Goal: Transaction & Acquisition: Purchase product/service

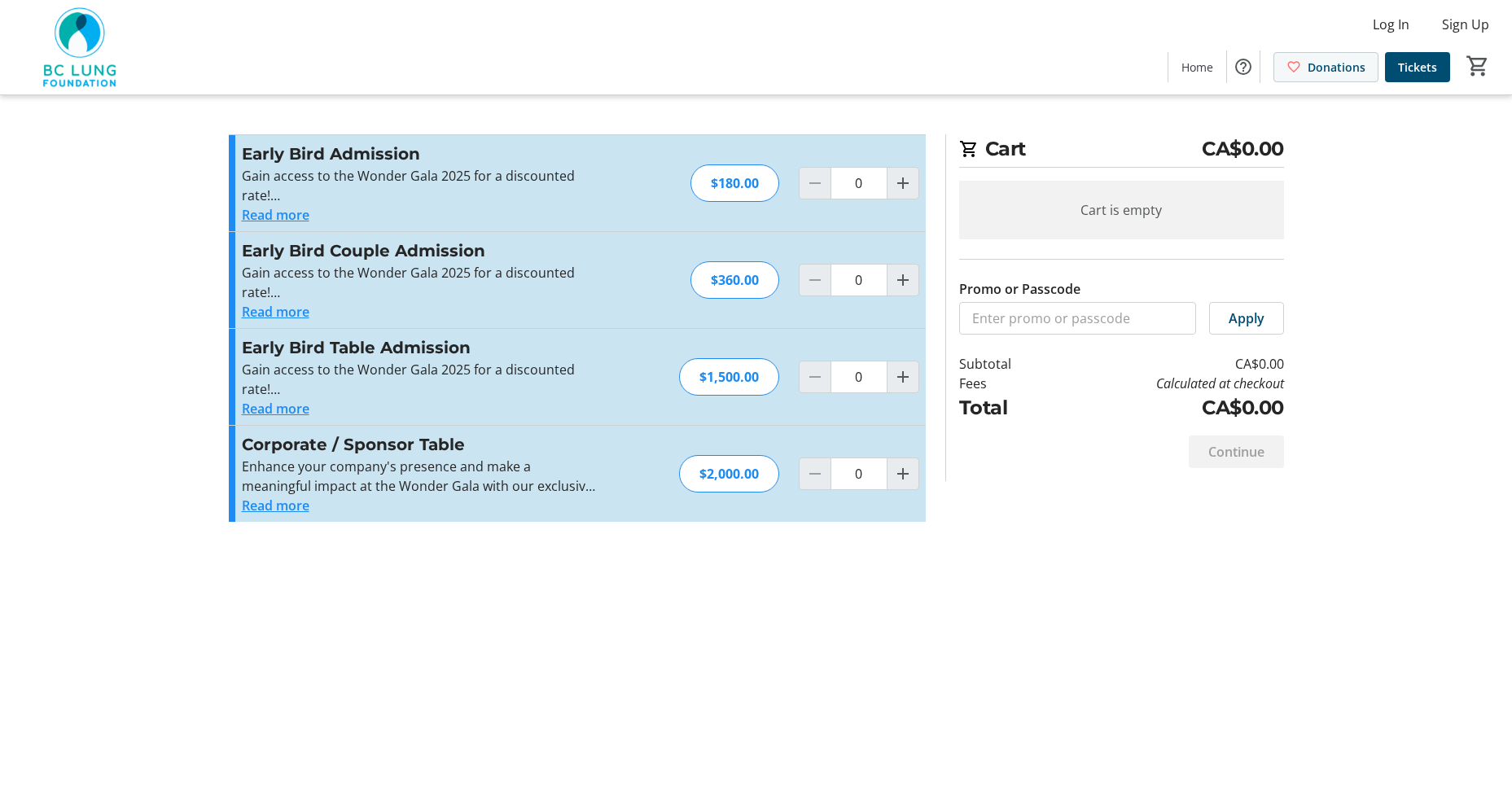
click at [1333, 75] on span "Donations" at bounding box center [1336, 67] width 58 height 17
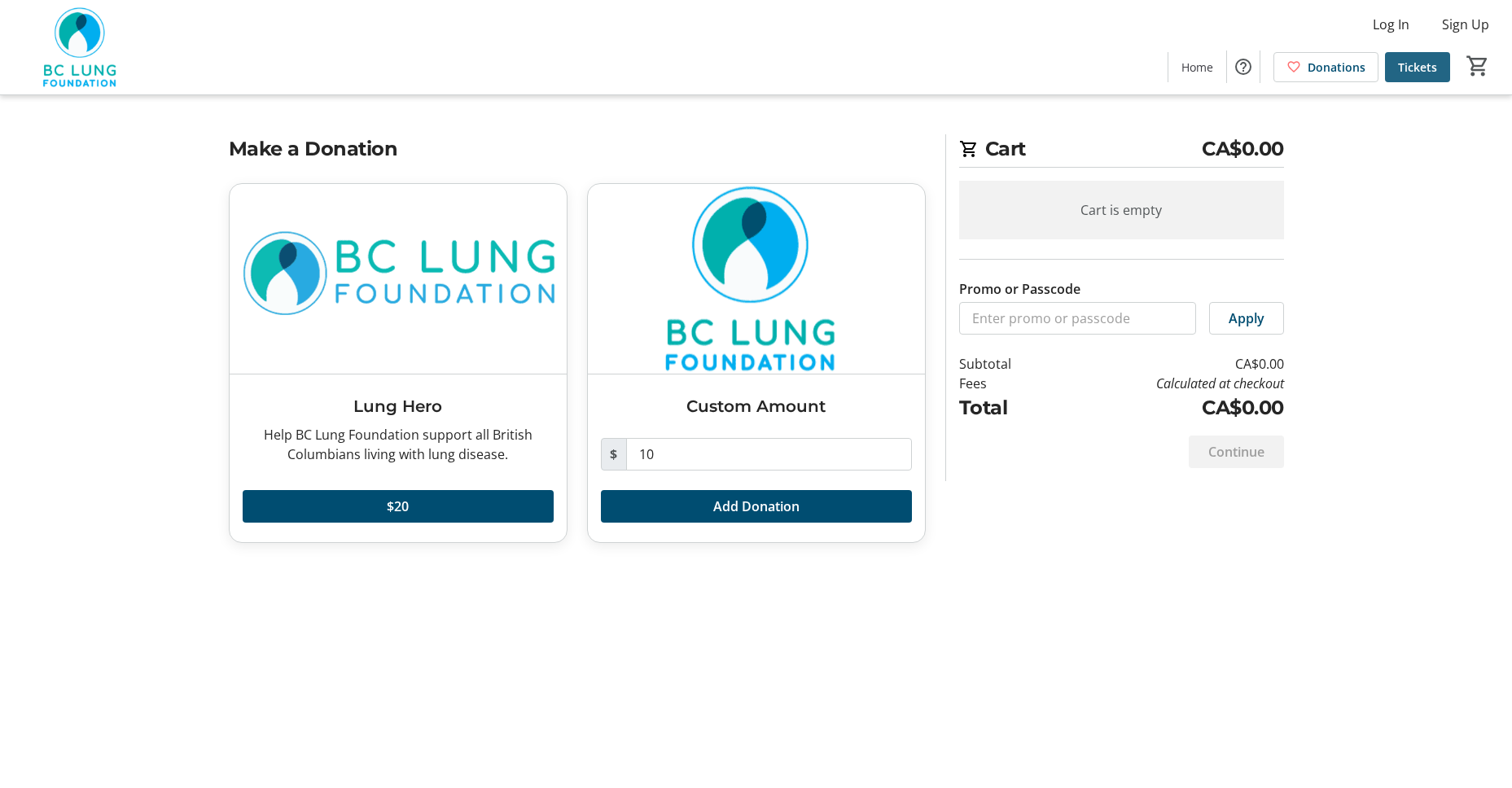
click at [1420, 70] on span "Tickets" at bounding box center [1417, 67] width 39 height 17
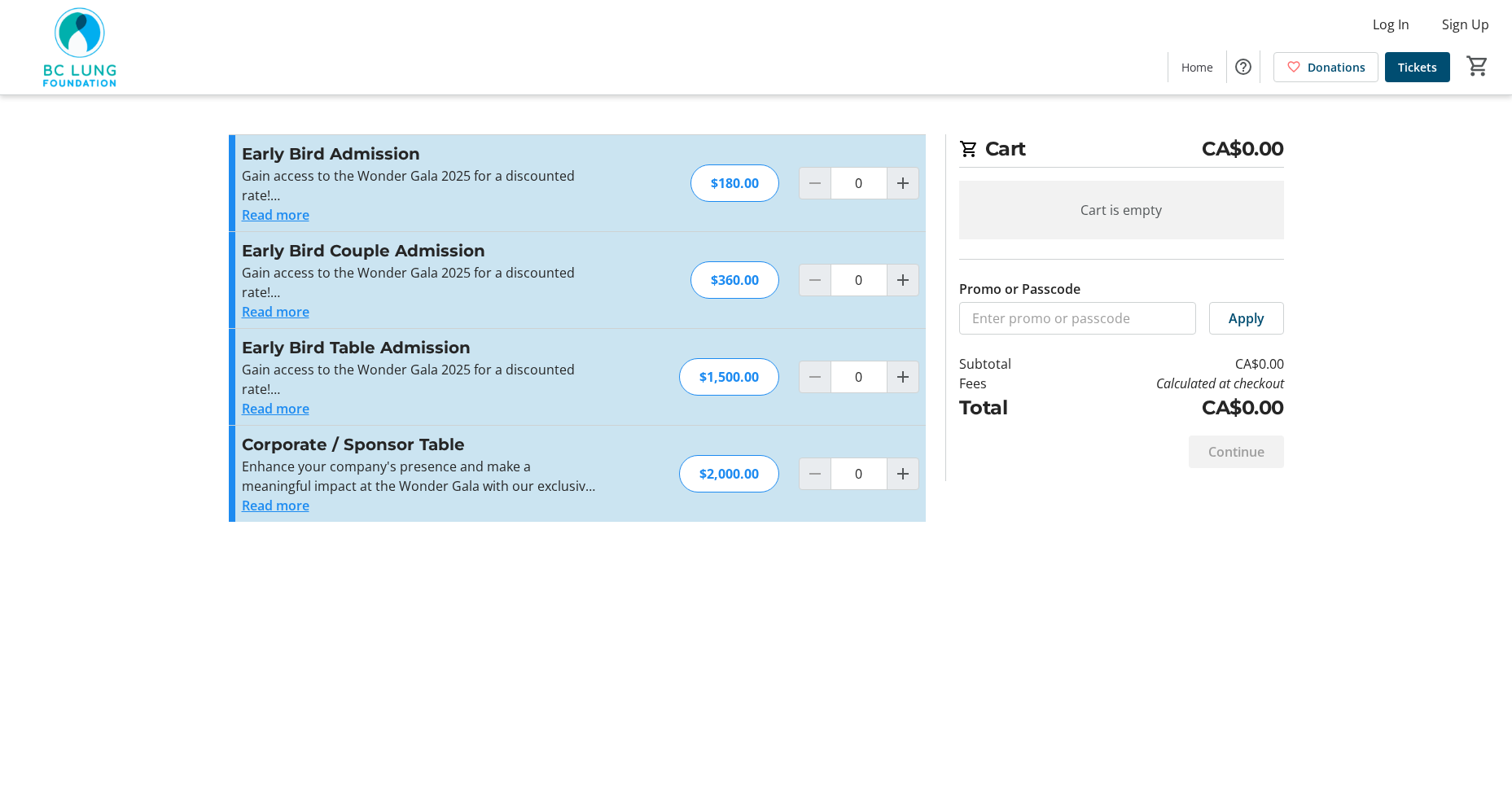
click at [289, 314] on button "Read more" at bounding box center [275, 311] width 68 height 19
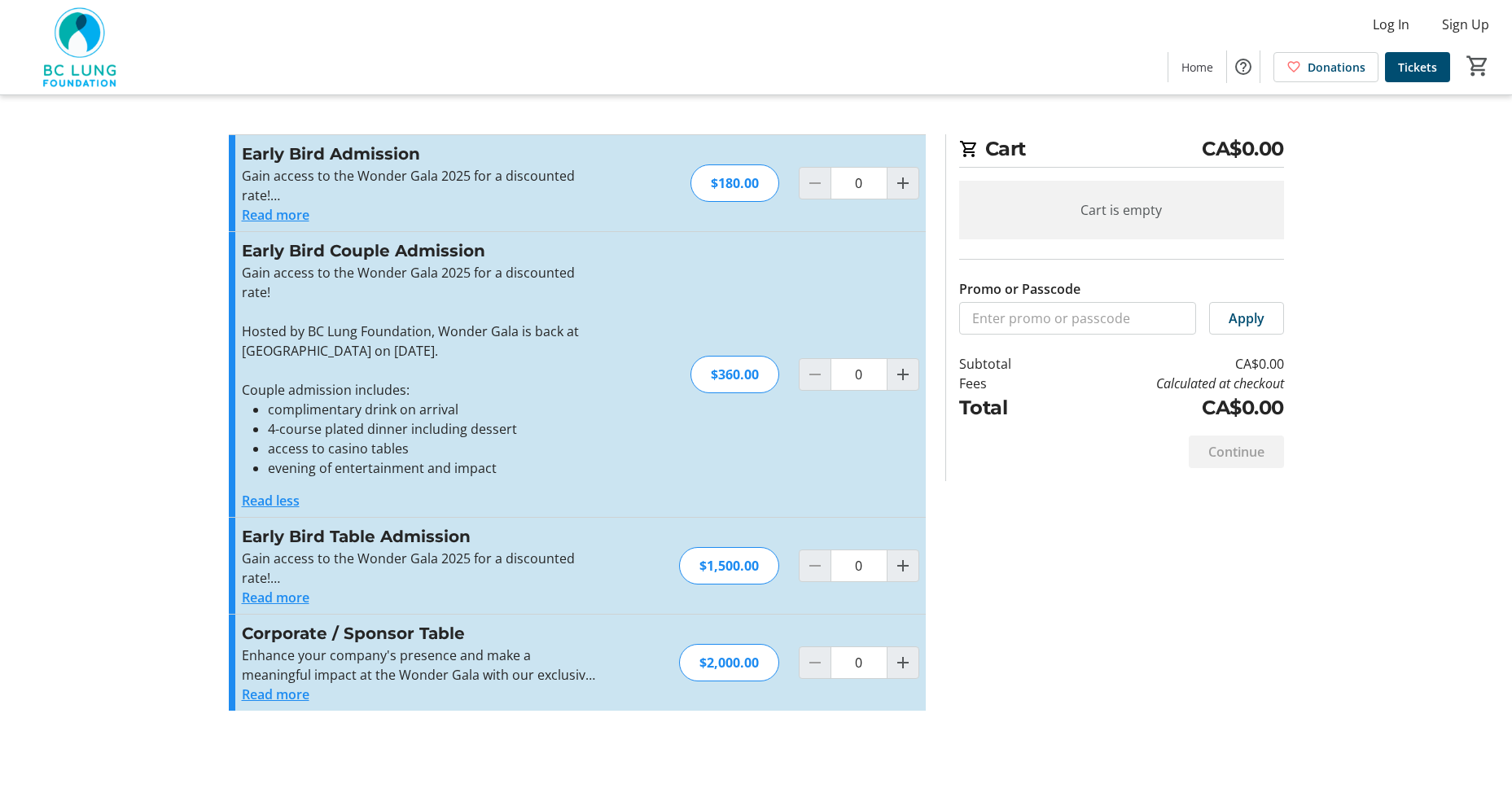
click at [257, 500] on button "Read less" at bounding box center [270, 500] width 58 height 19
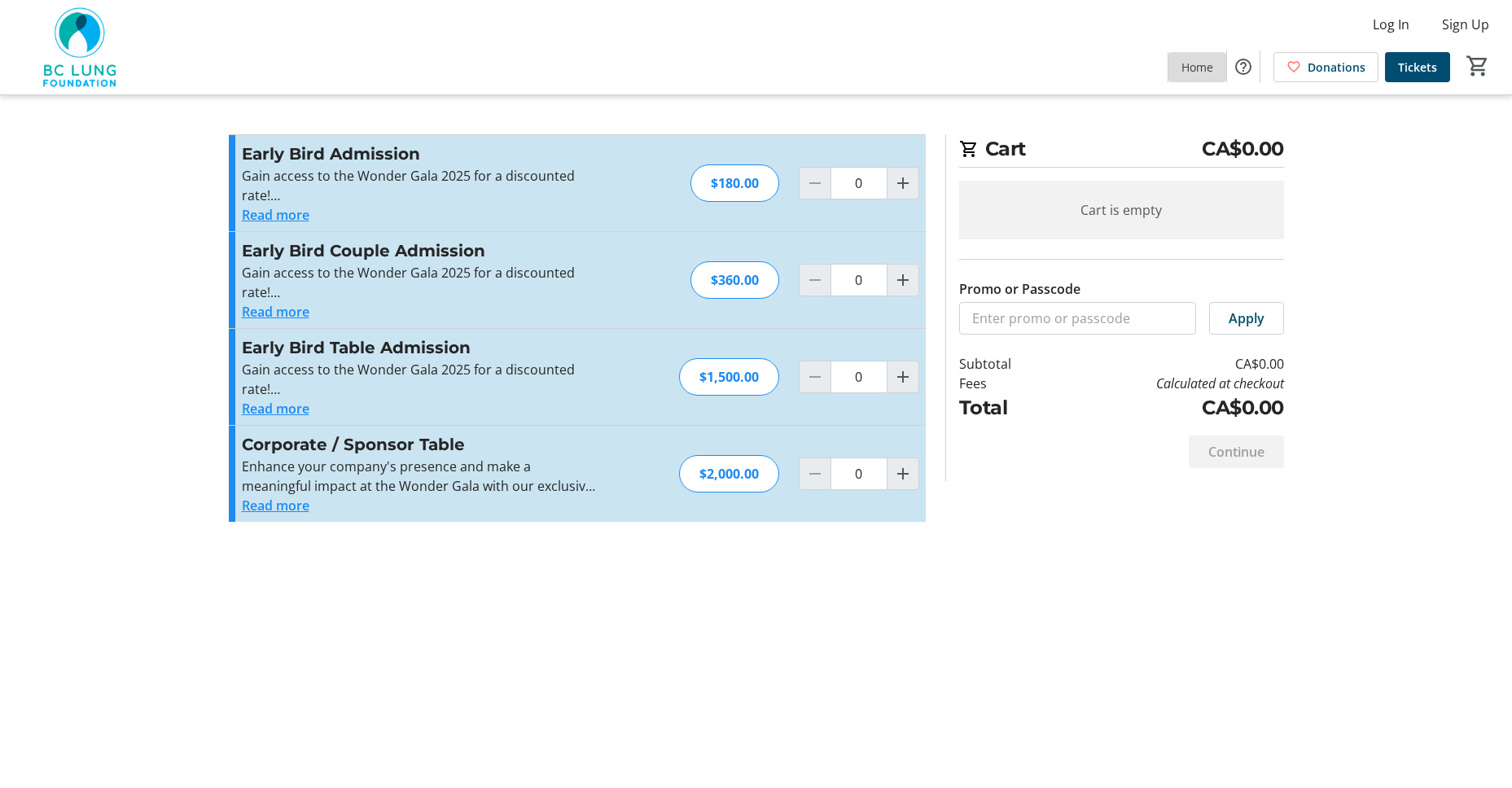
click at [1203, 71] on span "Home" at bounding box center [1197, 67] width 32 height 17
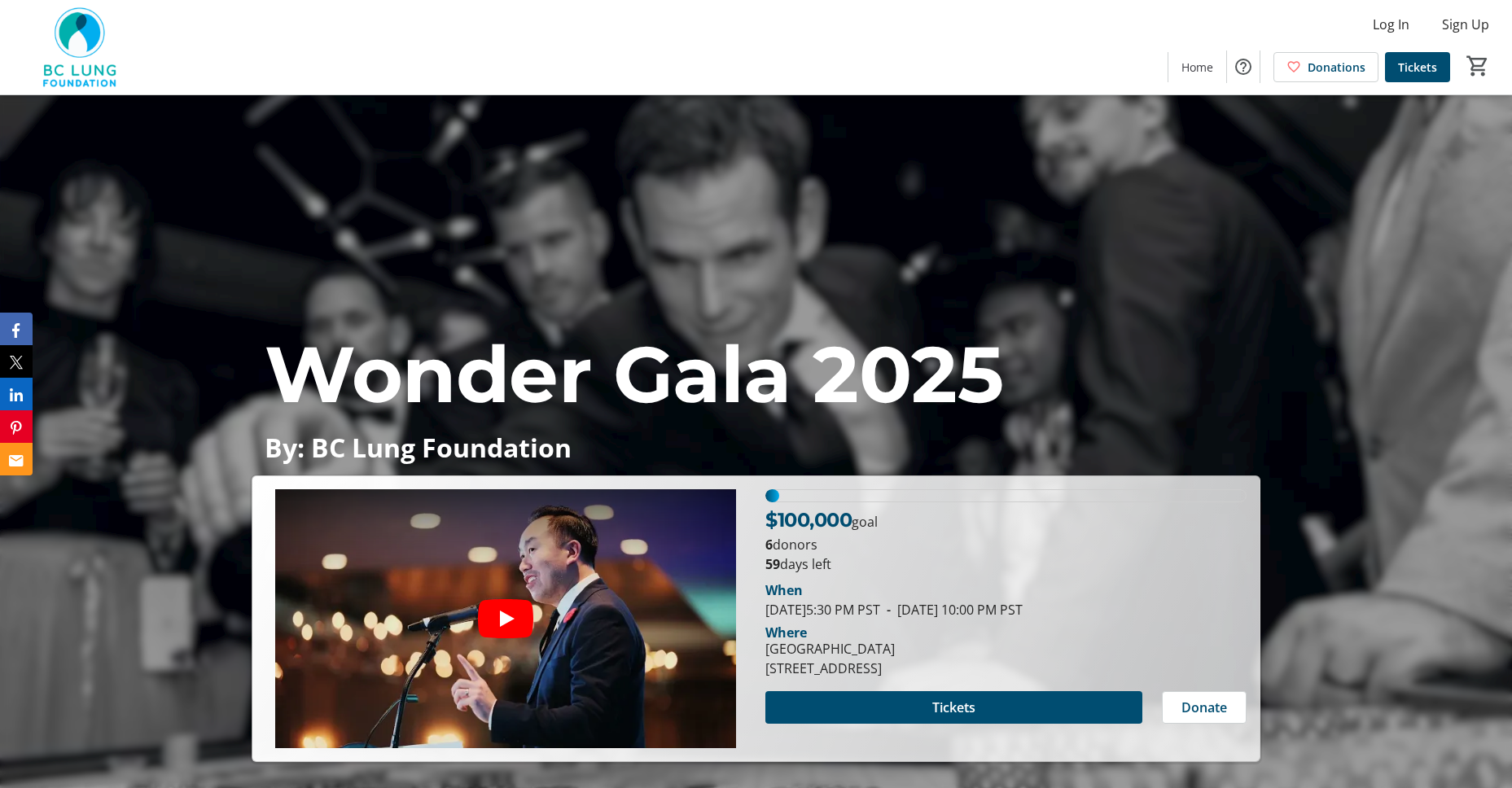
click at [81, 47] on img at bounding box center [82, 47] width 145 height 81
click at [63, 34] on img at bounding box center [82, 47] width 145 height 81
